Goal: Information Seeking & Learning: Learn about a topic

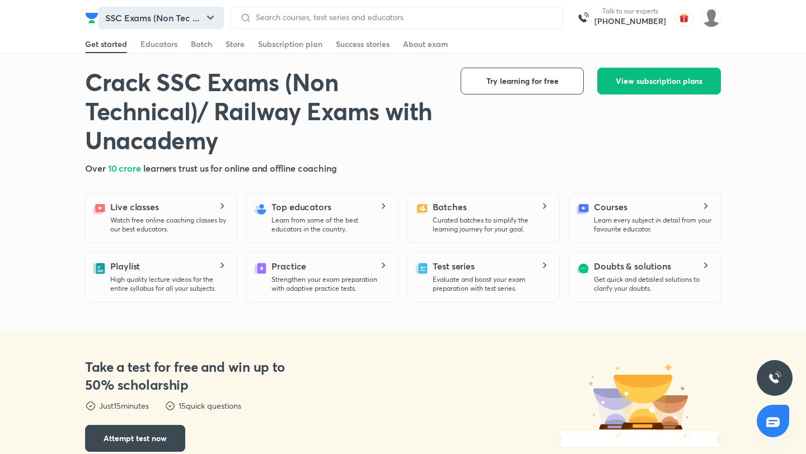
click at [212, 19] on icon "button" at bounding box center [210, 17] width 13 height 13
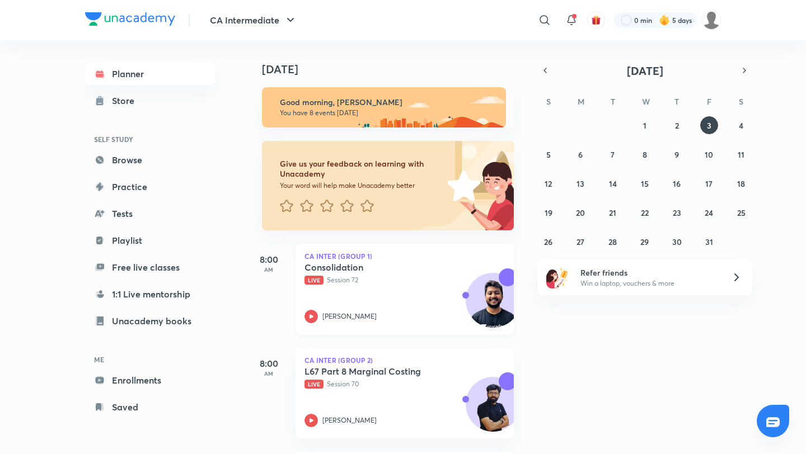
click at [426, 319] on div "Nakul Katheria" at bounding box center [392, 316] width 176 height 13
